Goal: Task Accomplishment & Management: Complete application form

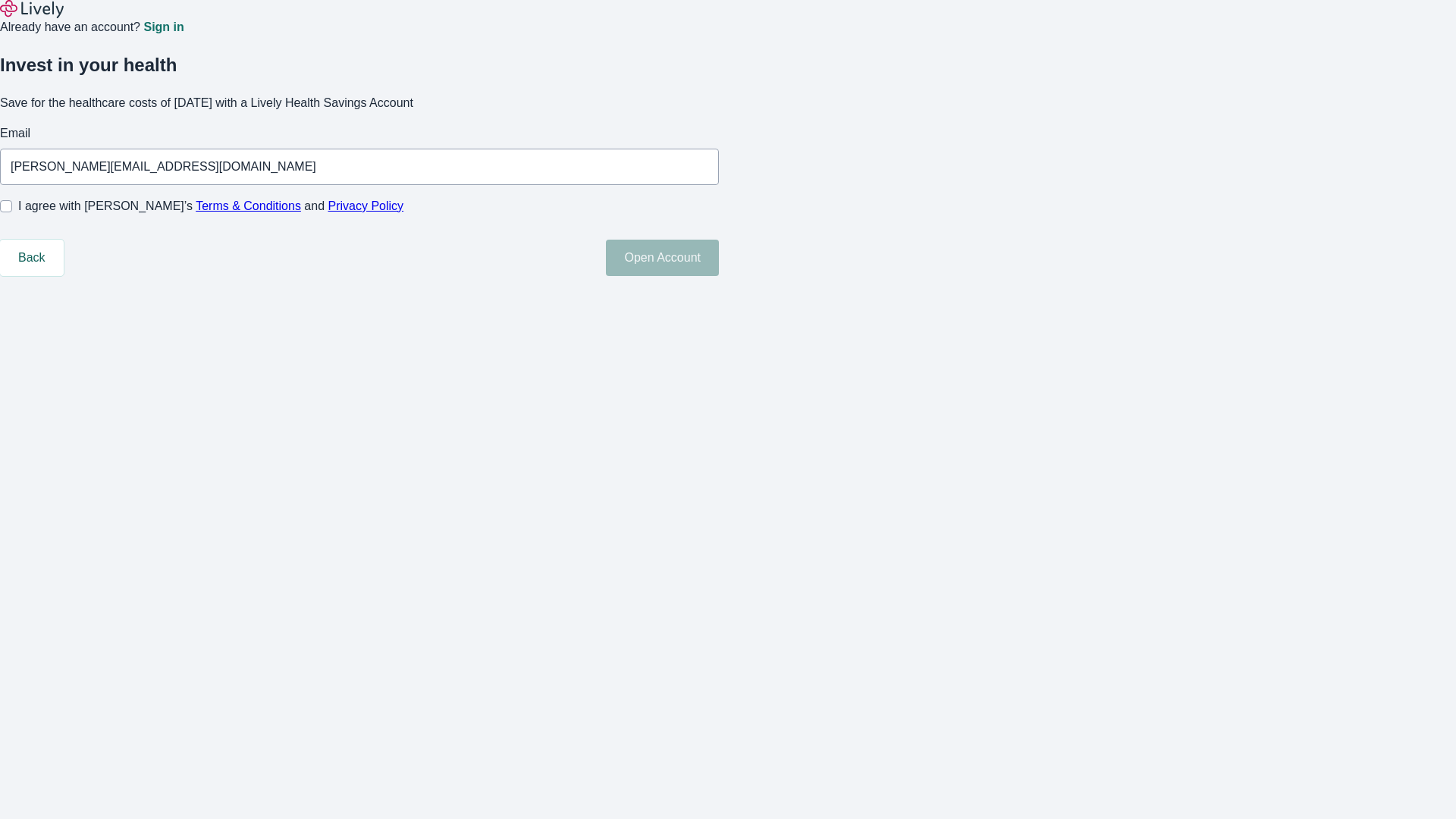
click at [12, 212] on input "I agree with Lively’s Terms & Conditions and Privacy Policy" at bounding box center [6, 206] width 12 height 12
checkbox input "true"
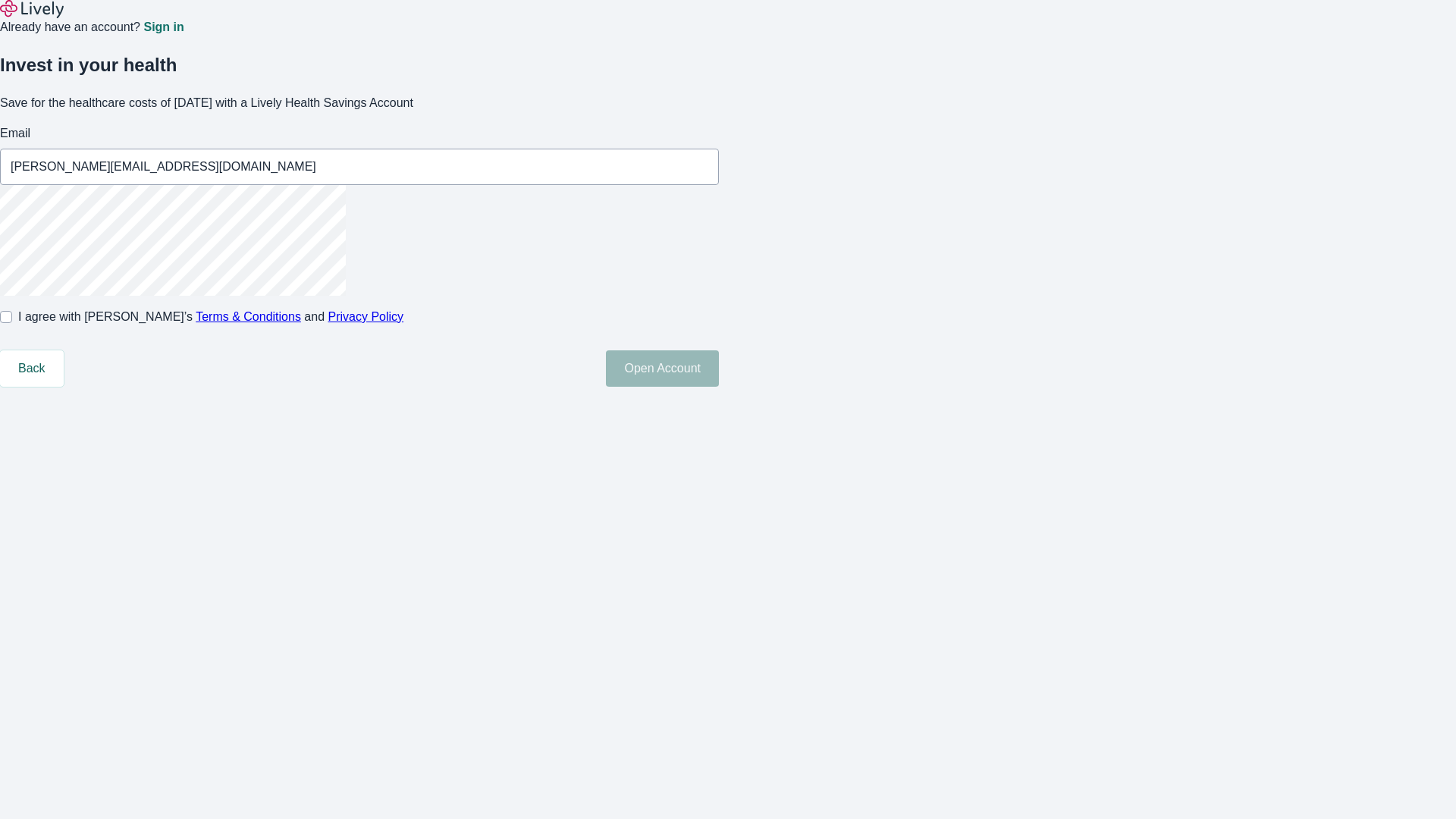
click at [719, 387] on button "Open Account" at bounding box center [662, 368] width 113 height 36
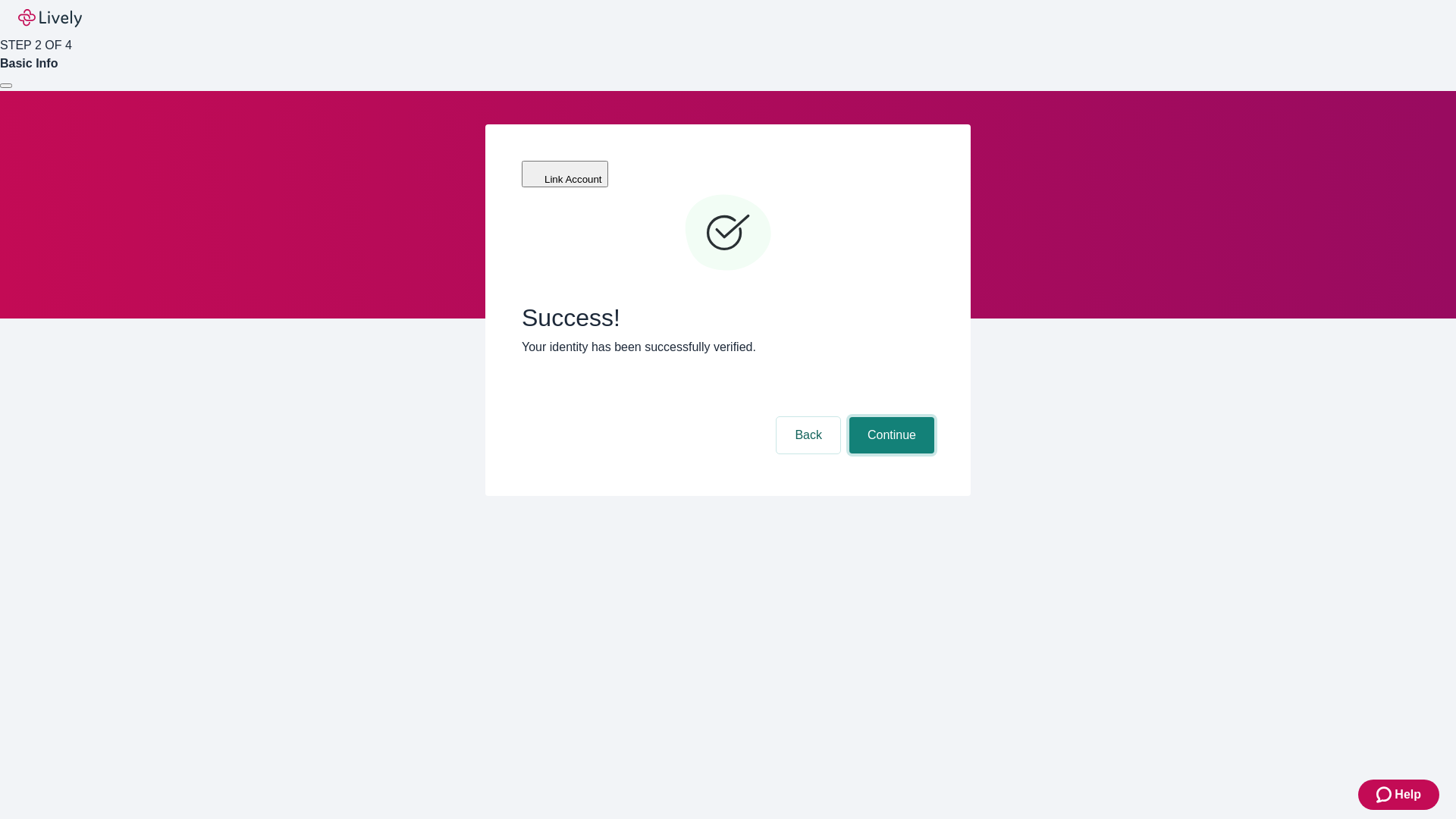
click at [890, 417] on button "Continue" at bounding box center [891, 435] width 85 height 36
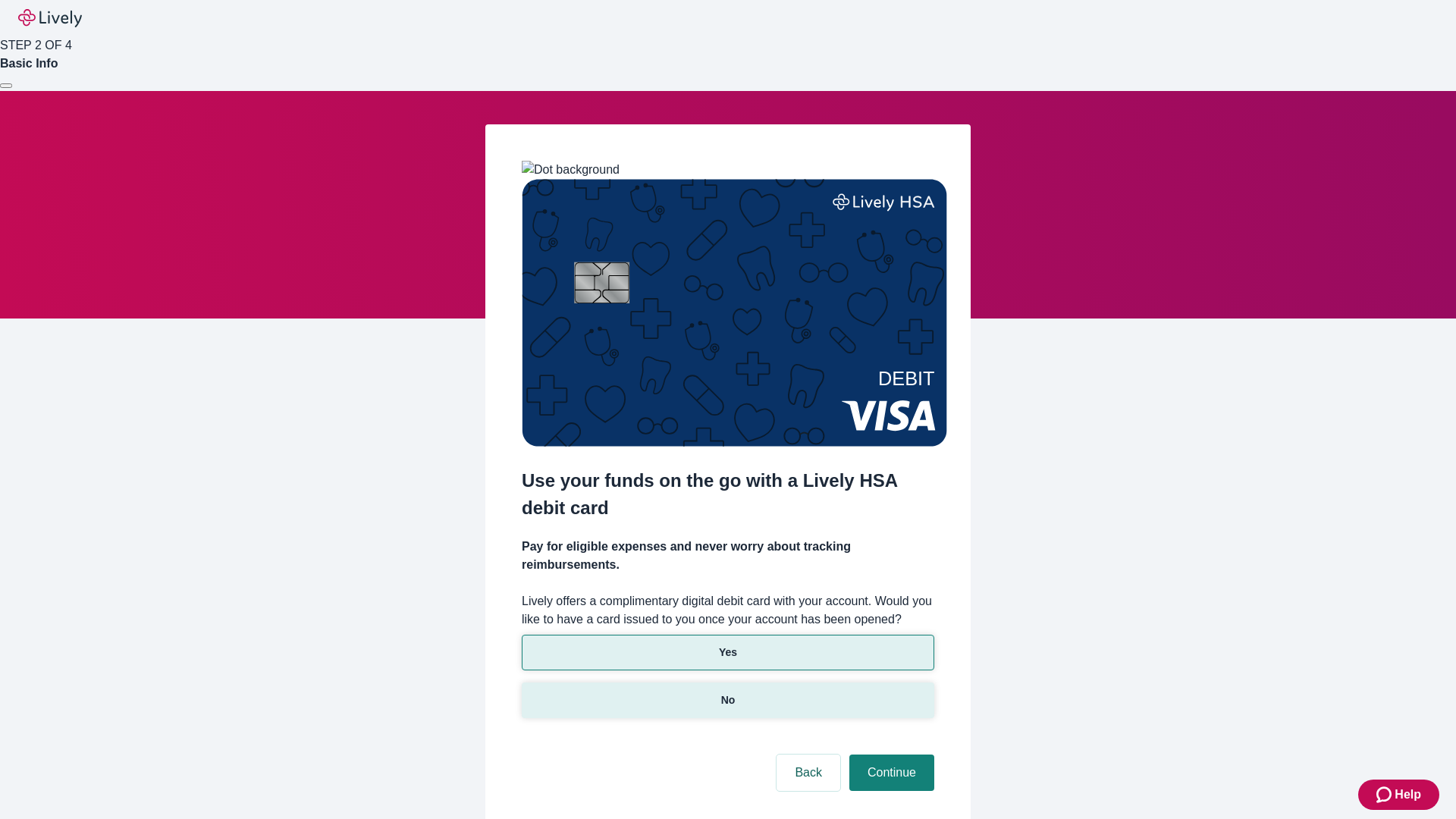
click at [728, 692] on p "No" at bounding box center [728, 700] width 15 height 16
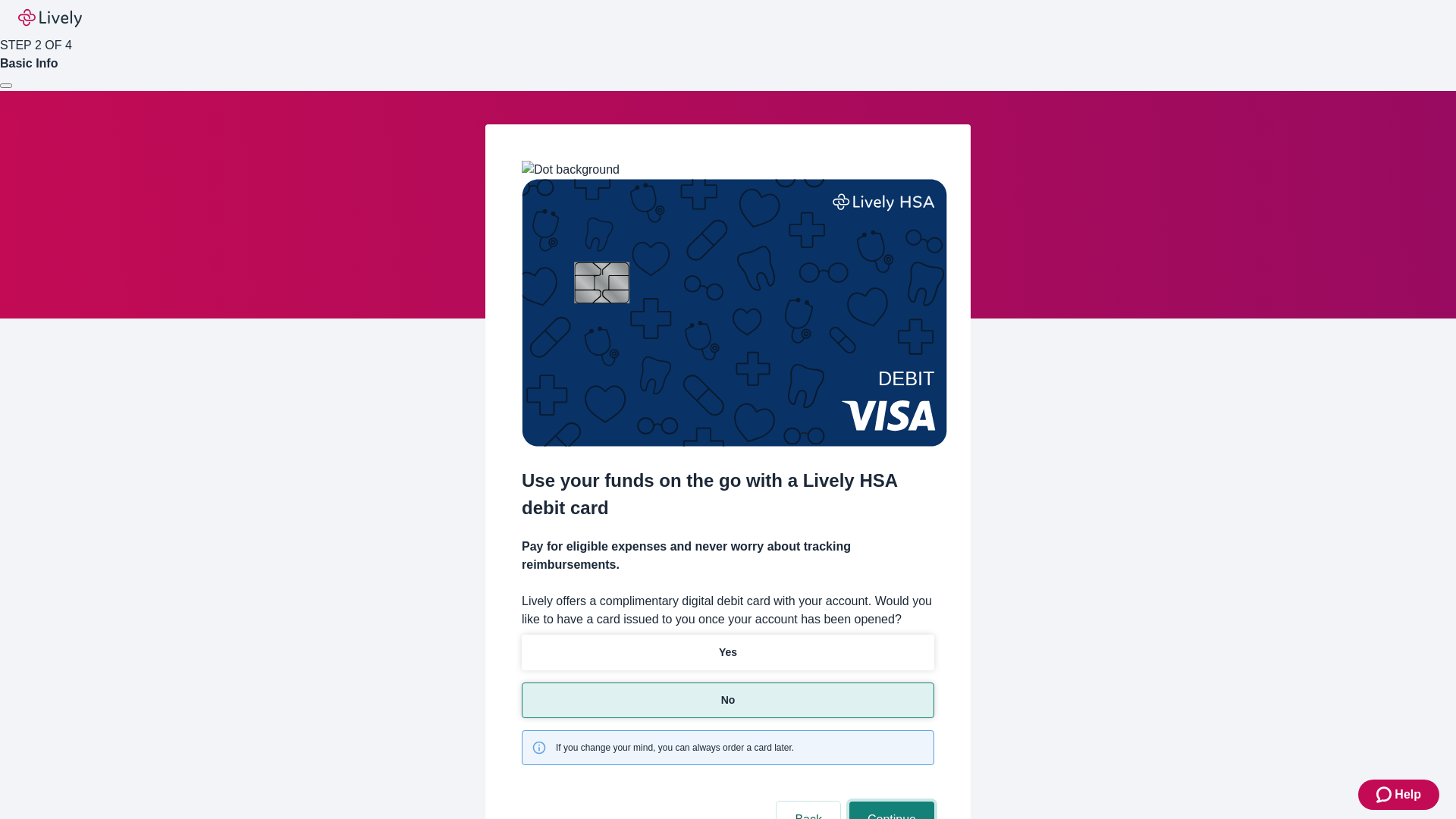
click at [890, 802] on button "Continue" at bounding box center [891, 820] width 85 height 36
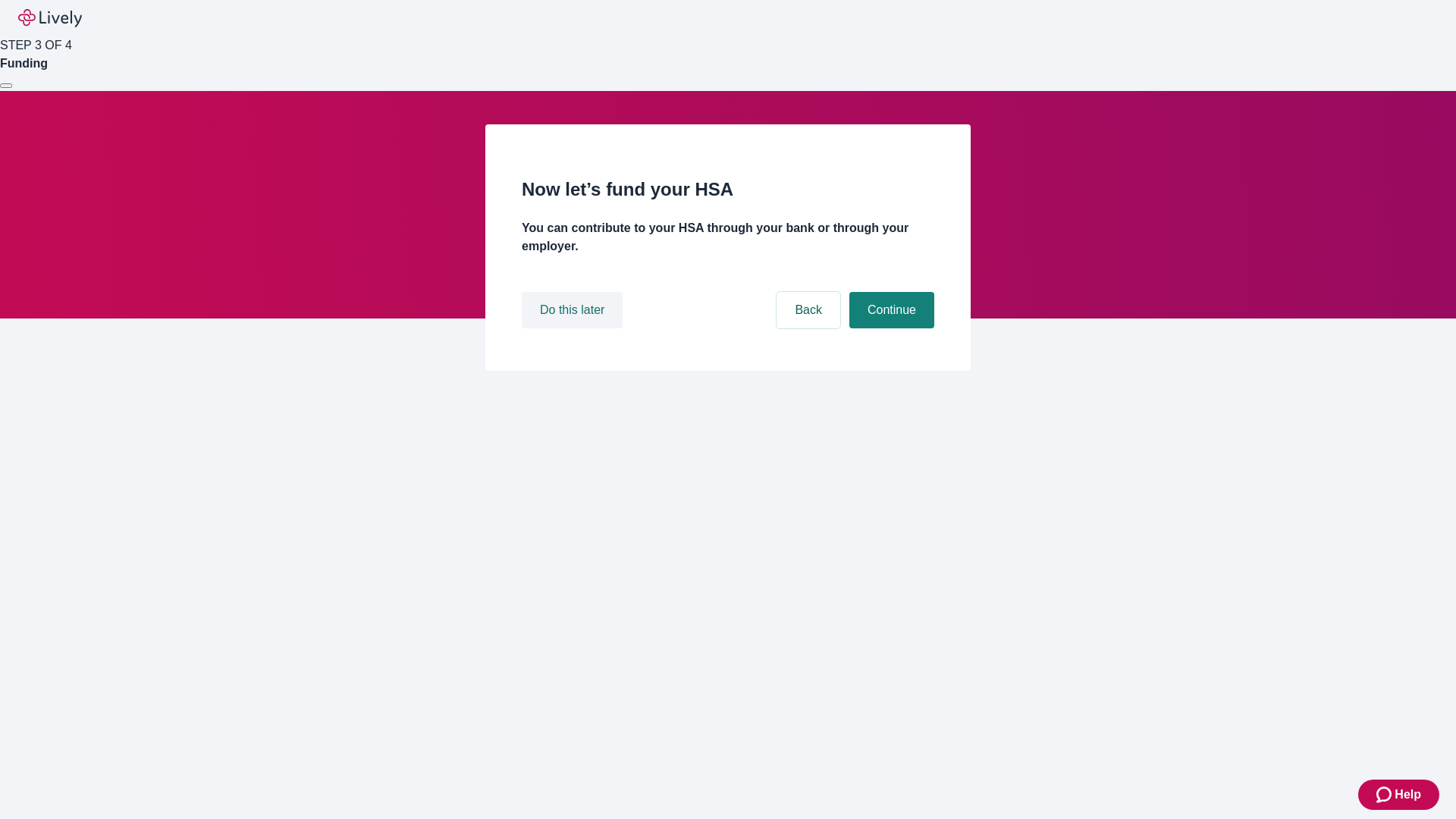
click at [574, 328] on button "Do this later" at bounding box center [572, 310] width 101 height 36
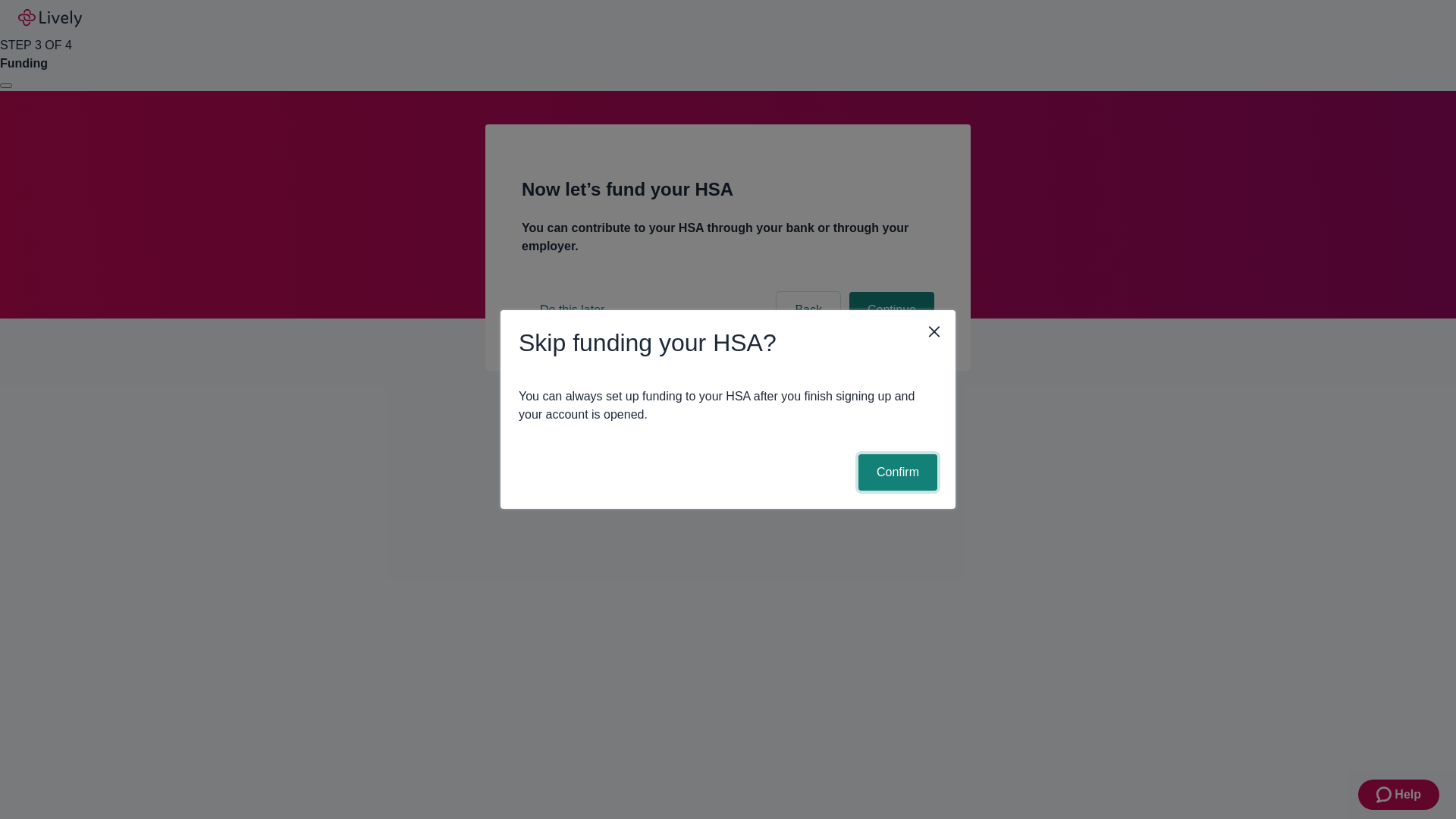
click at [896, 472] on button "Confirm" at bounding box center [897, 472] width 78 height 36
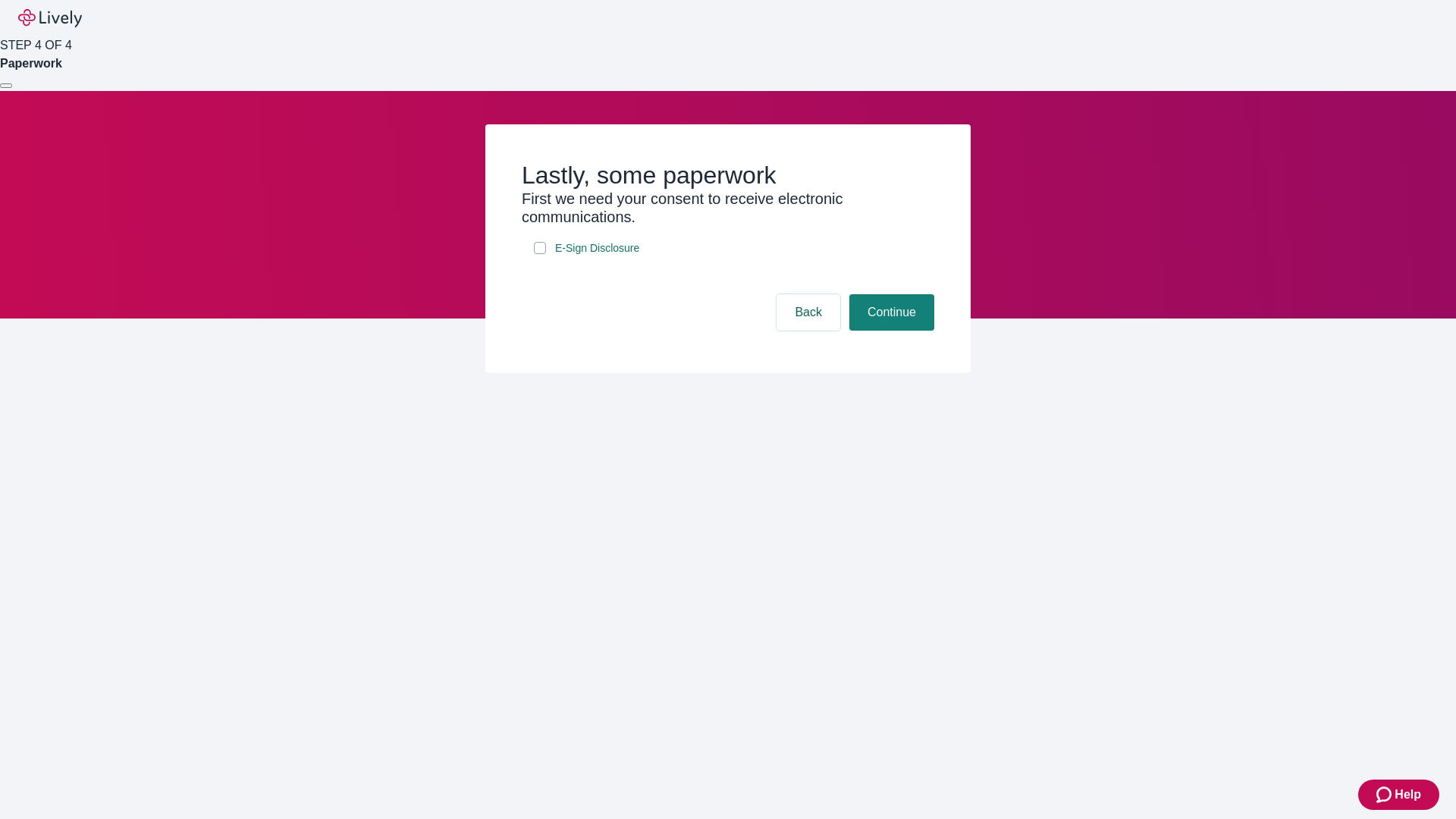
click at [540, 254] on input "E-Sign Disclosure" at bounding box center [540, 248] width 12 height 12
checkbox input "true"
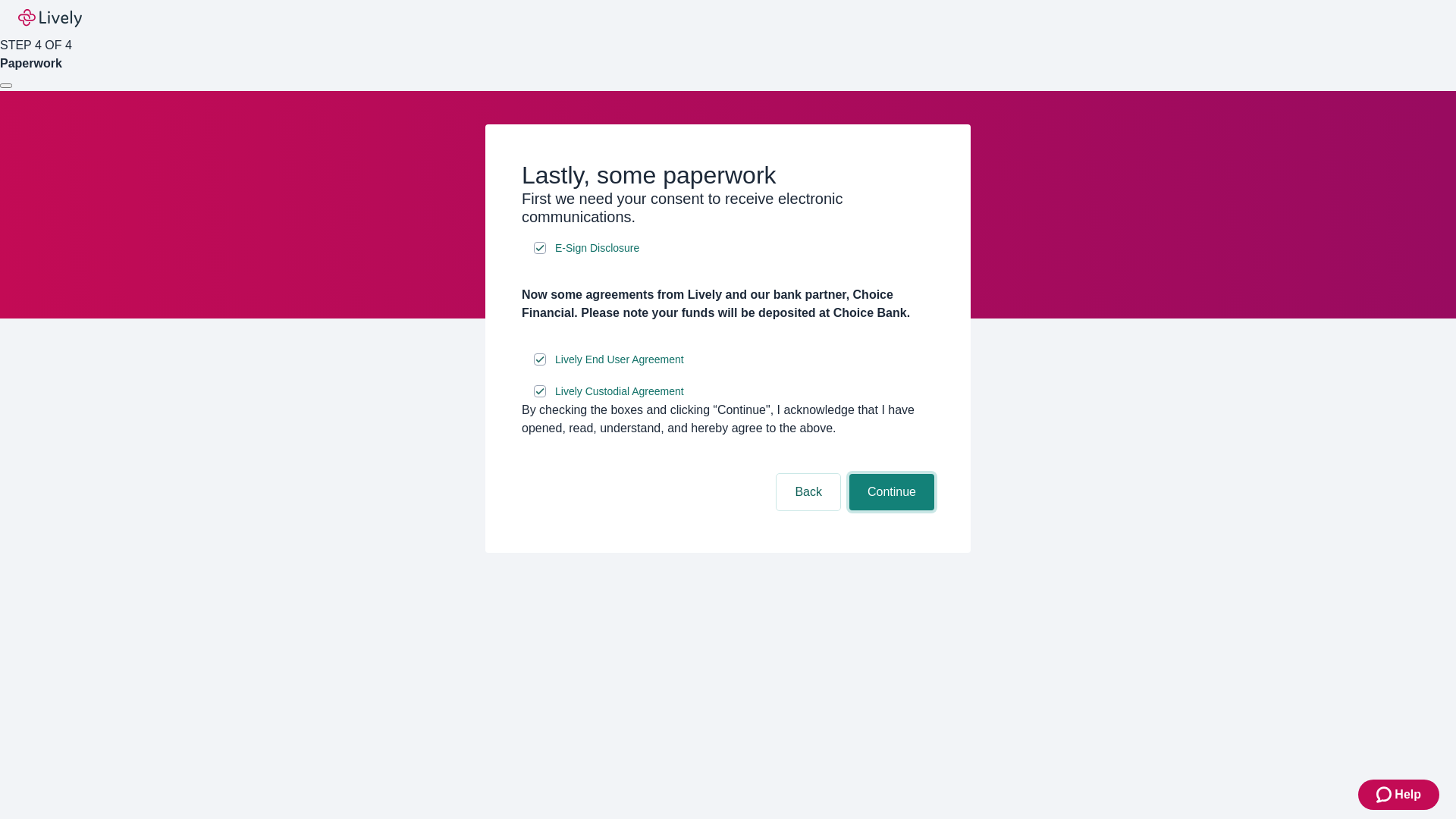
click at [890, 510] on button "Continue" at bounding box center [891, 492] width 85 height 36
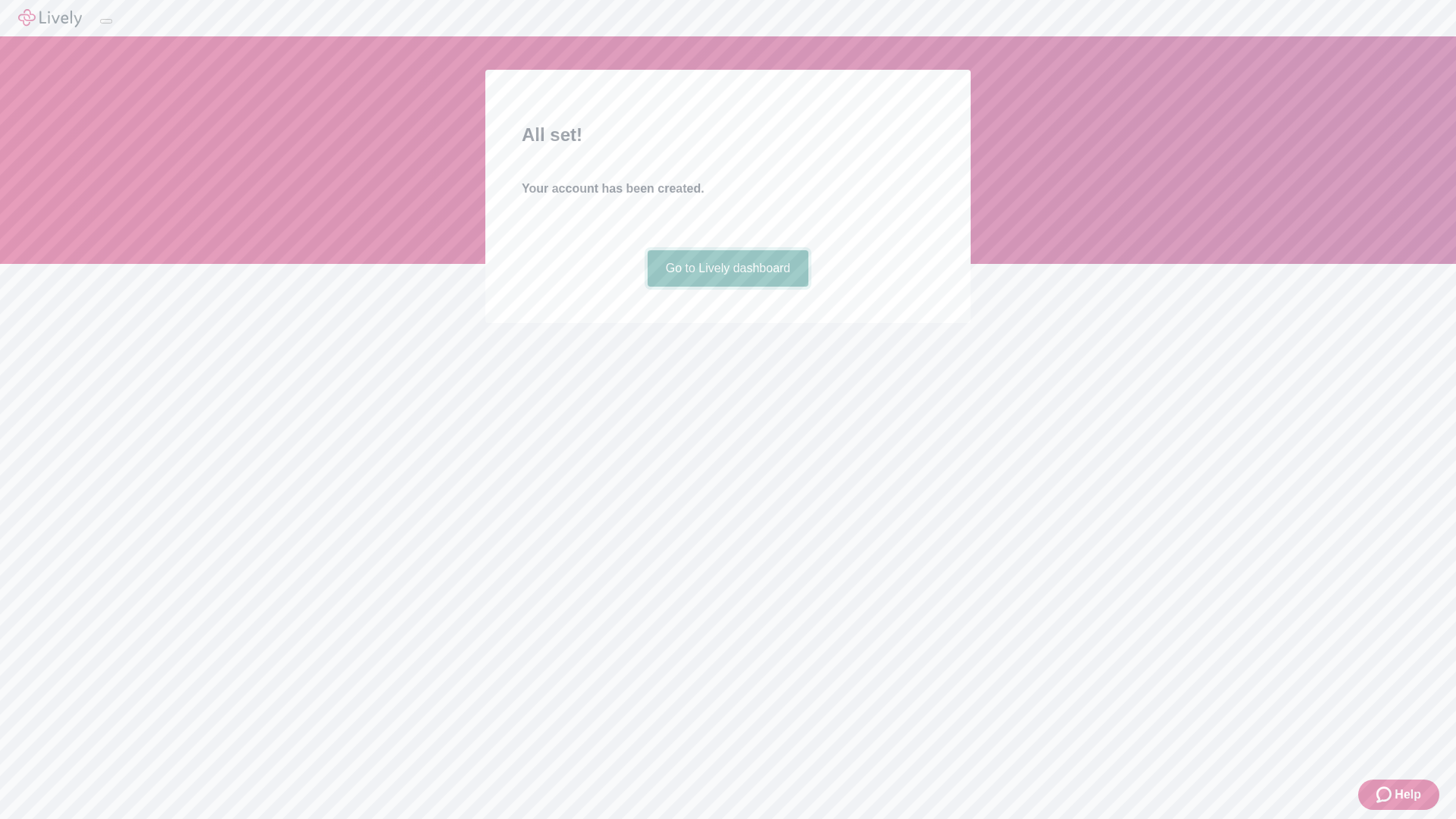
click at [728, 286] on link "Go to Lively dashboard" at bounding box center [728, 268] width 161 height 36
